Goal: Information Seeking & Learning: Learn about a topic

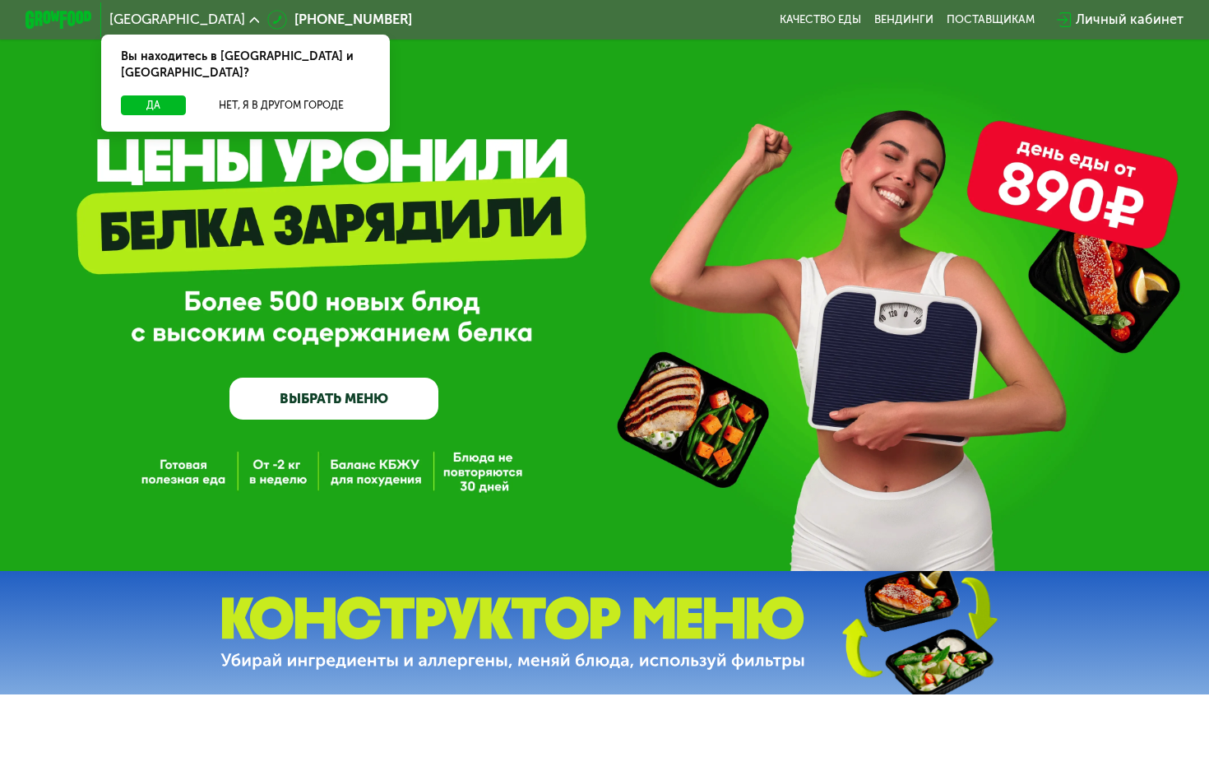
drag, startPoint x: 307, startPoint y: 153, endPoint x: 345, endPoint y: 153, distance: 37.8
click at [345, 153] on div "GrowFood — доставка правильного питания ВЫБРАТЬ МЕНЮ" at bounding box center [604, 285] width 1209 height 571
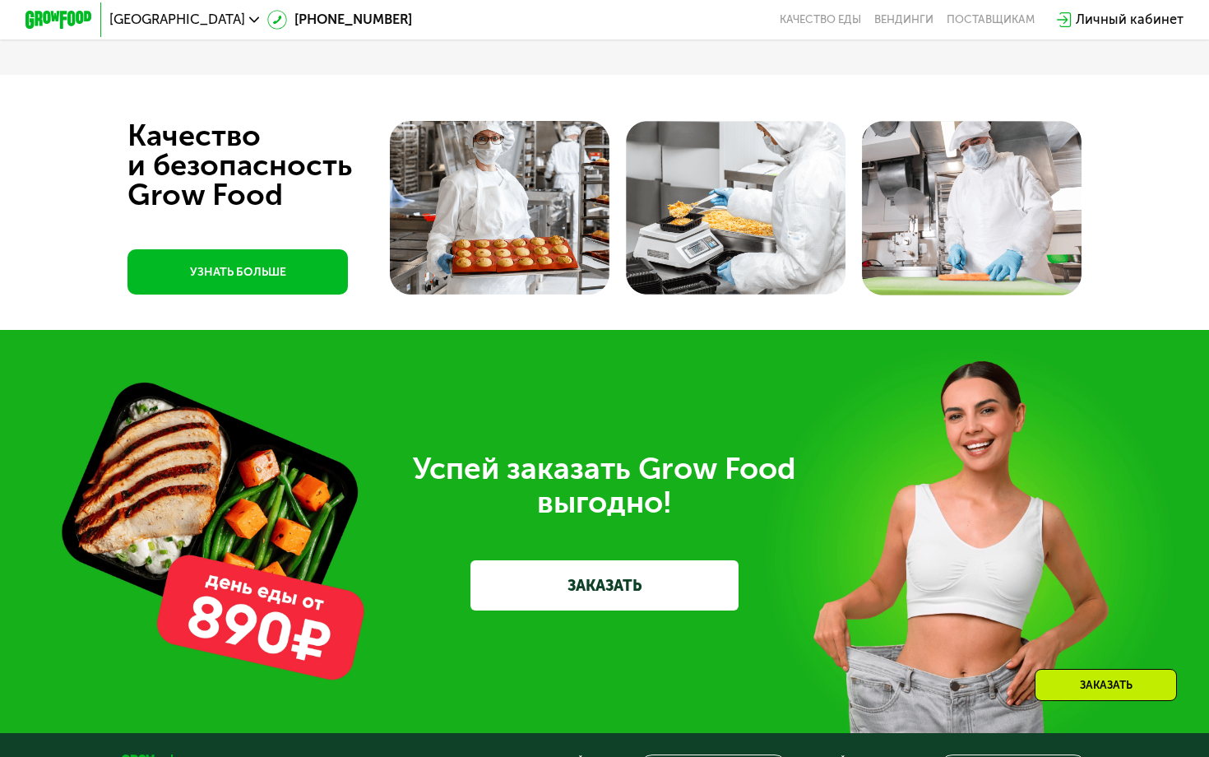
scroll to position [4357, 0]
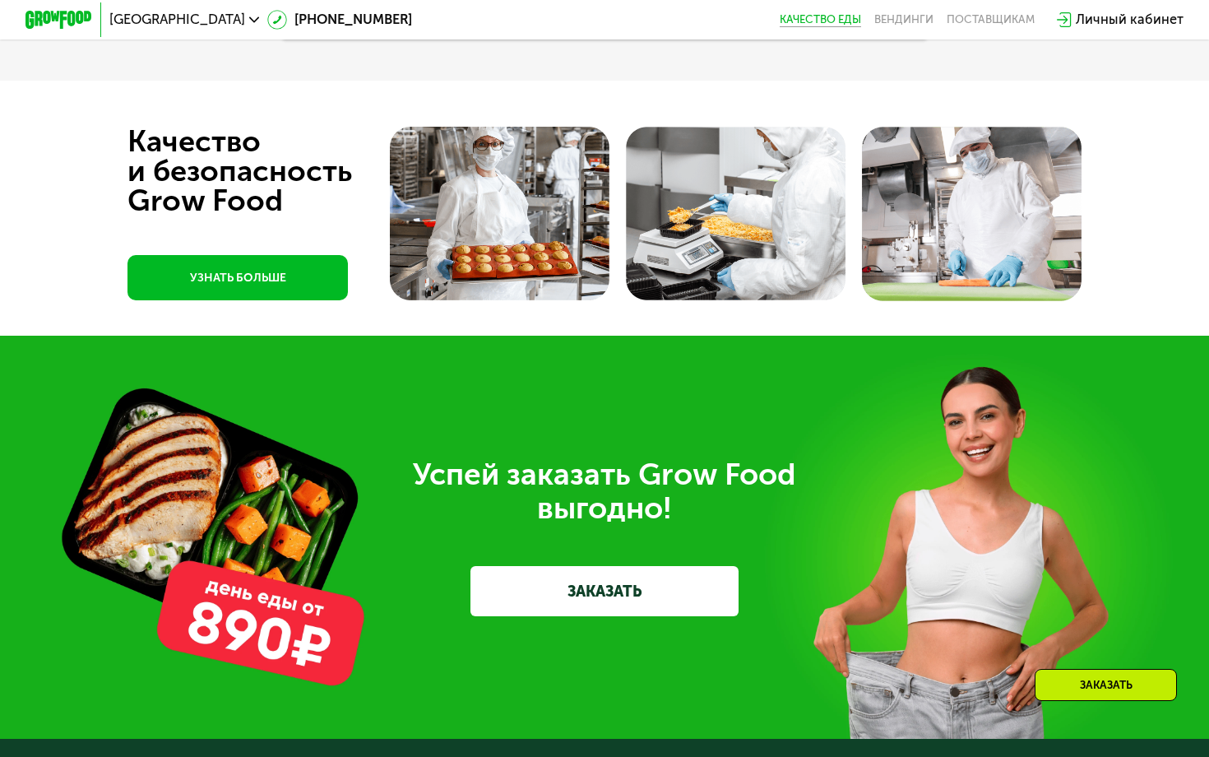
click at [825, 23] on link "Качество еды" at bounding box center [820, 19] width 81 height 13
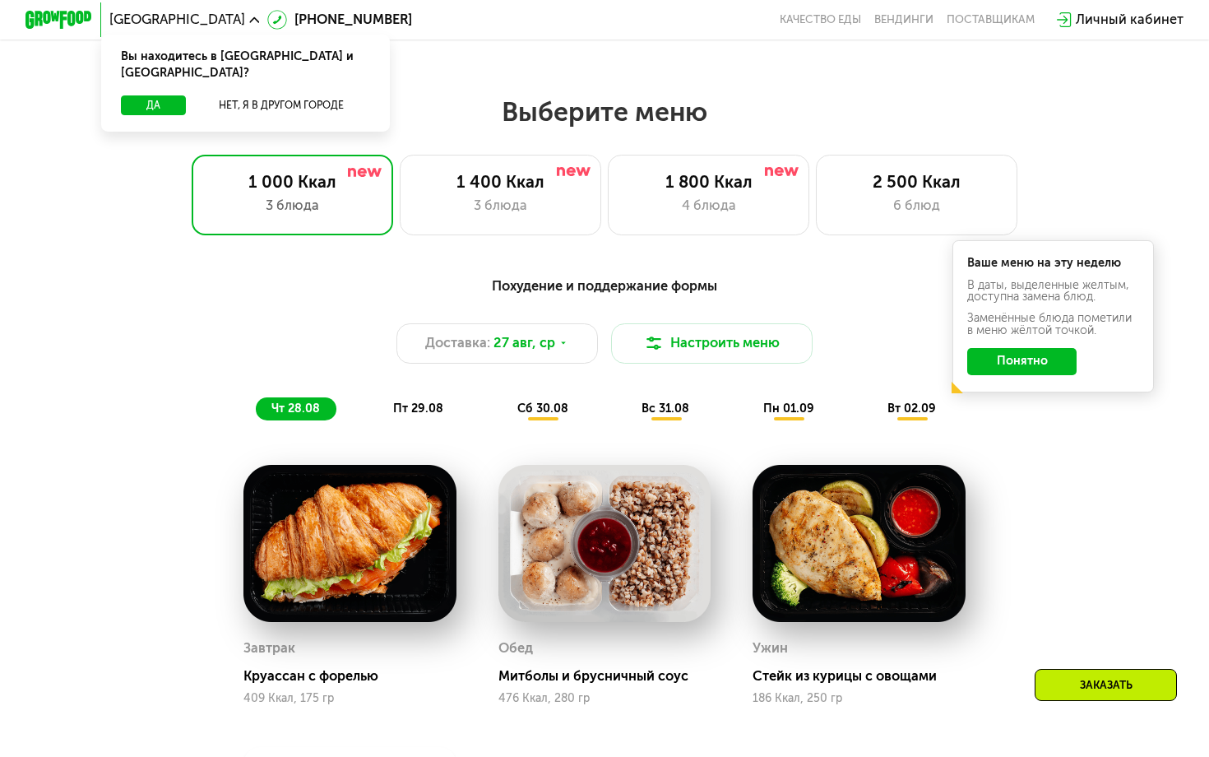
scroll to position [716, 0]
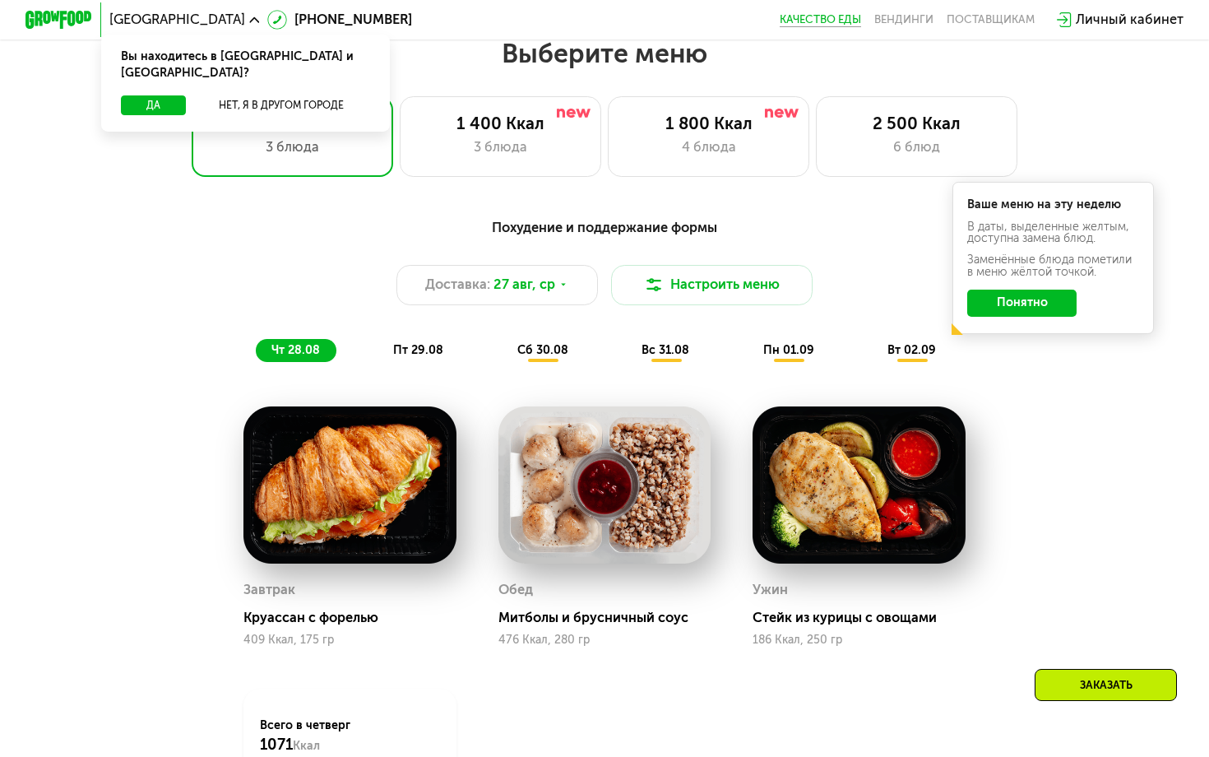
click at [825, 16] on link "Качество еды" at bounding box center [820, 19] width 81 height 13
